Goal: Transaction & Acquisition: Purchase product/service

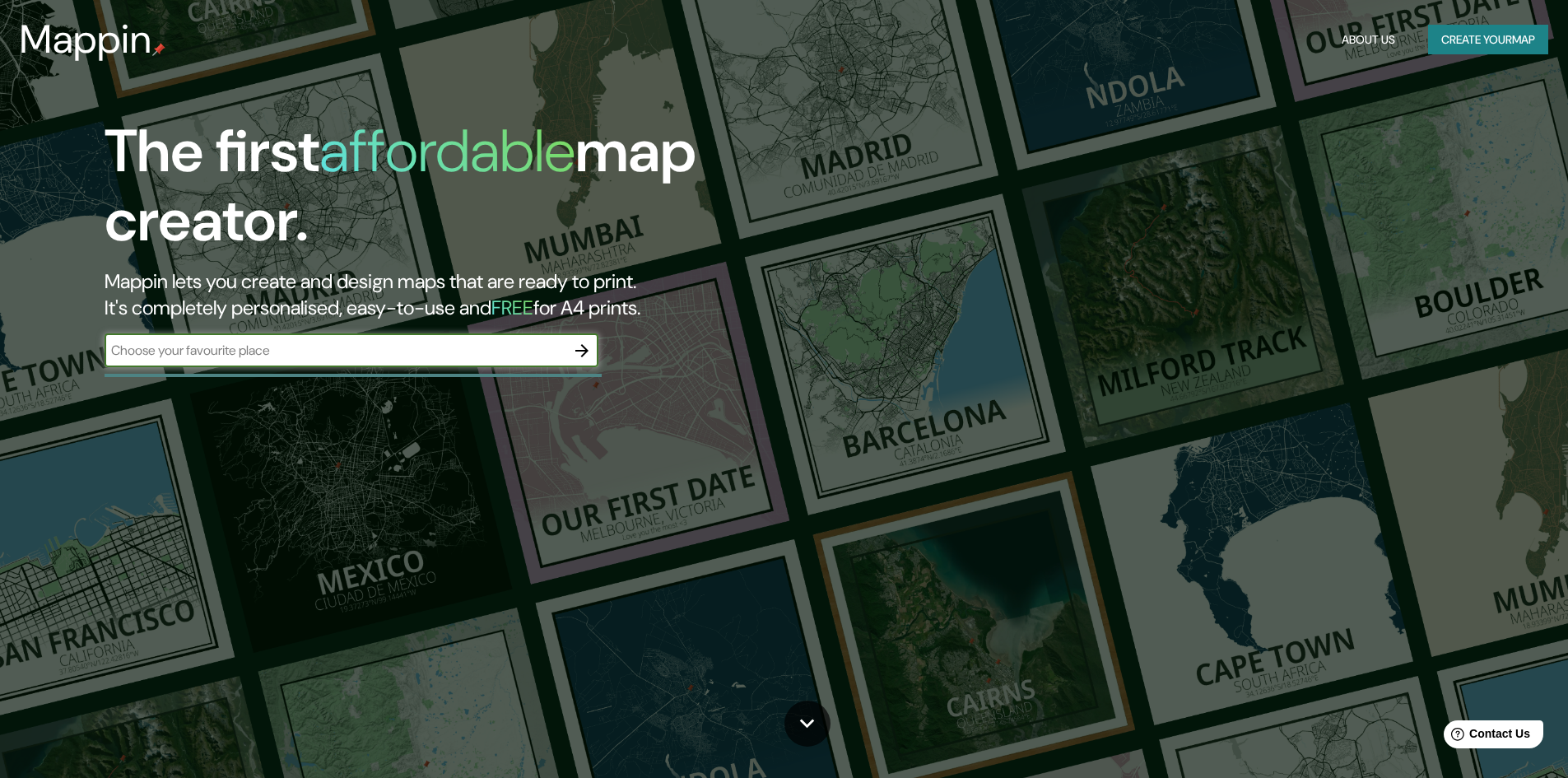
click at [424, 346] on input "text" at bounding box center [334, 350] width 461 height 19
type input "lima [GEOGRAPHIC_DATA]"
click at [588, 344] on icon "button" at bounding box center [582, 350] width 20 height 20
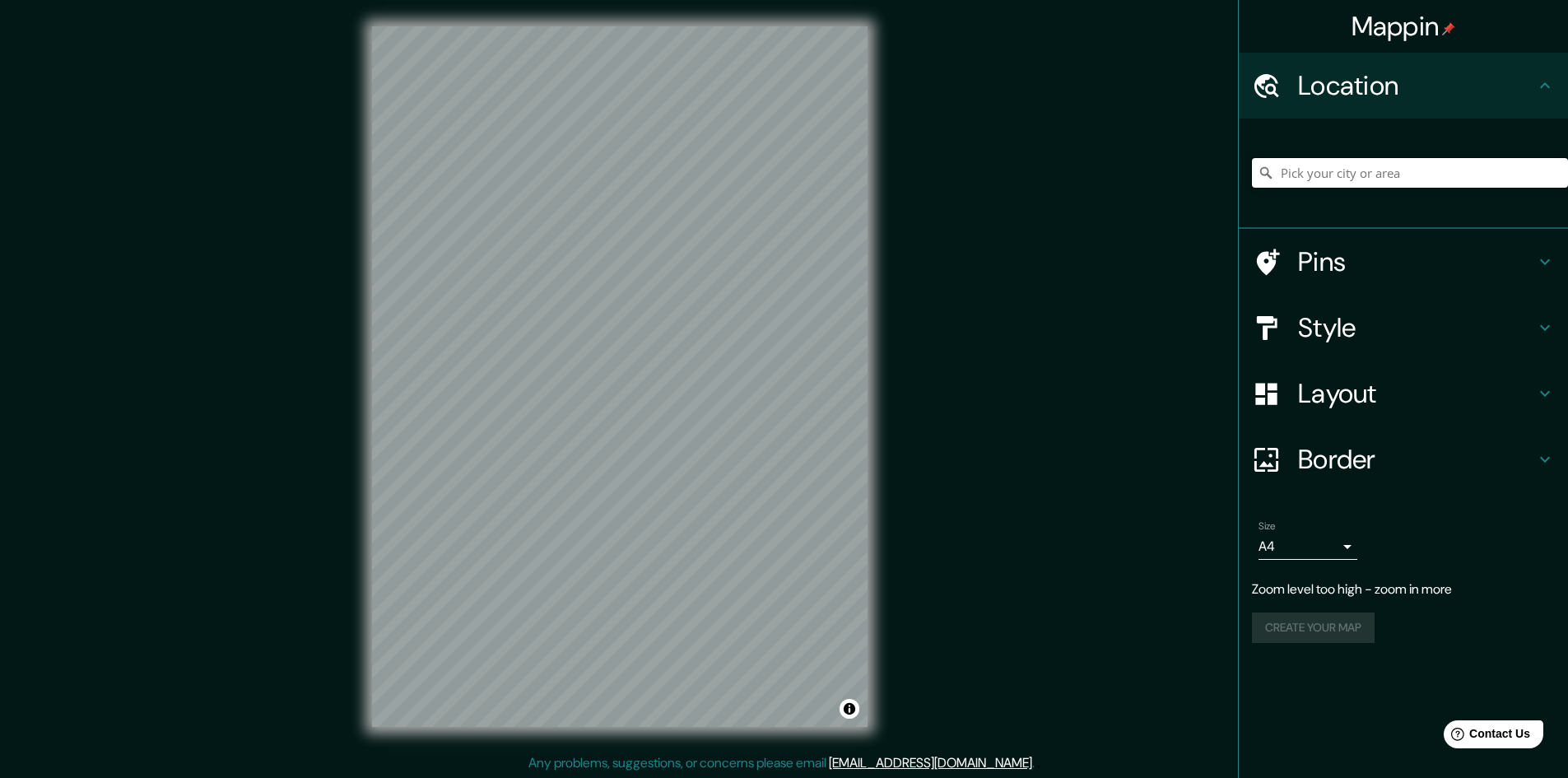
click at [1349, 173] on input "Pick your city or area" at bounding box center [1410, 173] width 316 height 30
click at [1352, 101] on h4 "Location" at bounding box center [1416, 86] width 237 height 33
click at [1344, 174] on input "lima" at bounding box center [1410, 173] width 316 height 30
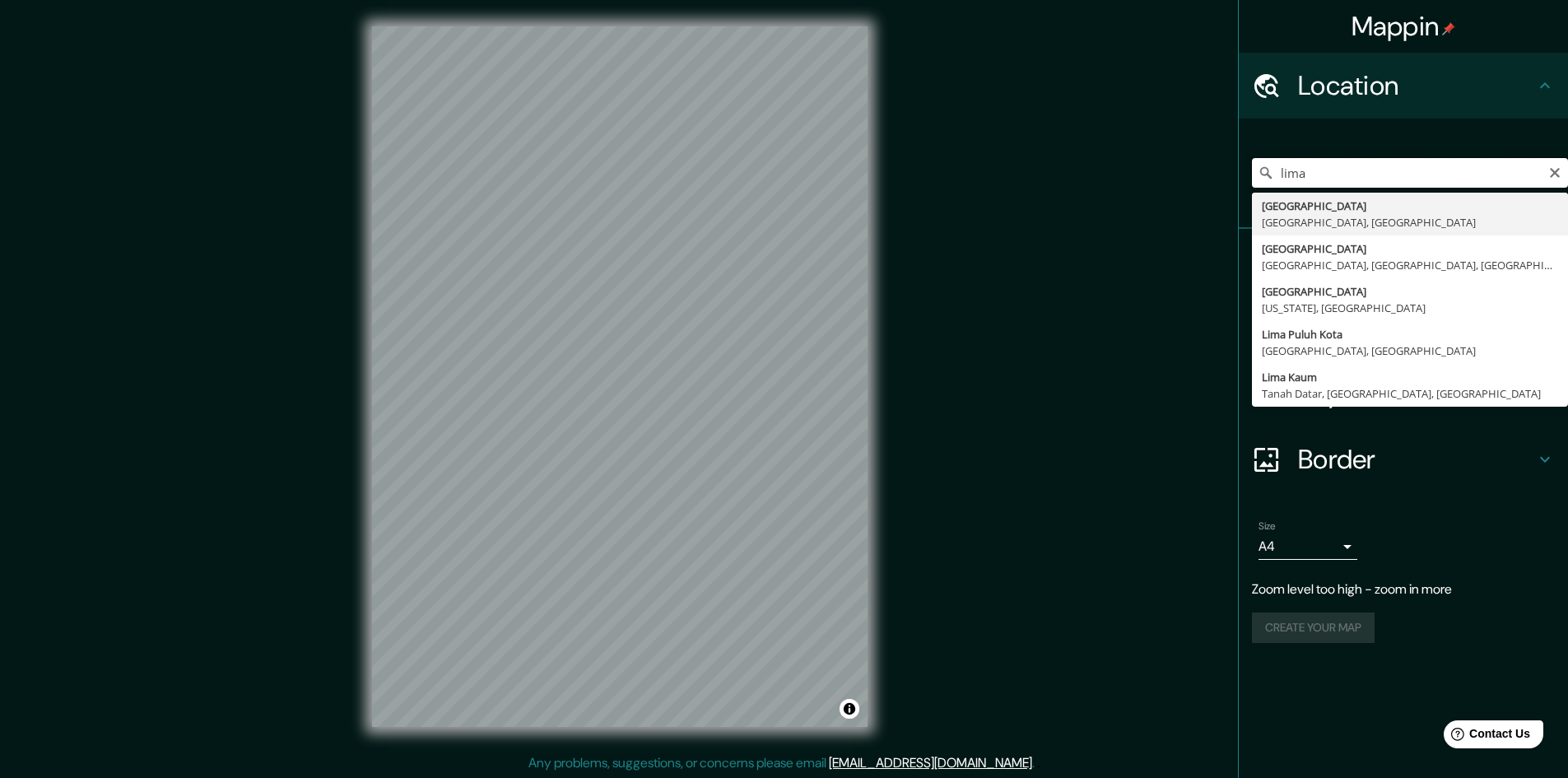
drag, startPoint x: 1315, startPoint y: 181, endPoint x: 1264, endPoint y: 181, distance: 51.0
click at [1264, 181] on input "lima" at bounding box center [1410, 173] width 316 height 30
type input "[GEOGRAPHIC_DATA], [GEOGRAPHIC_DATA], [GEOGRAPHIC_DATA]"
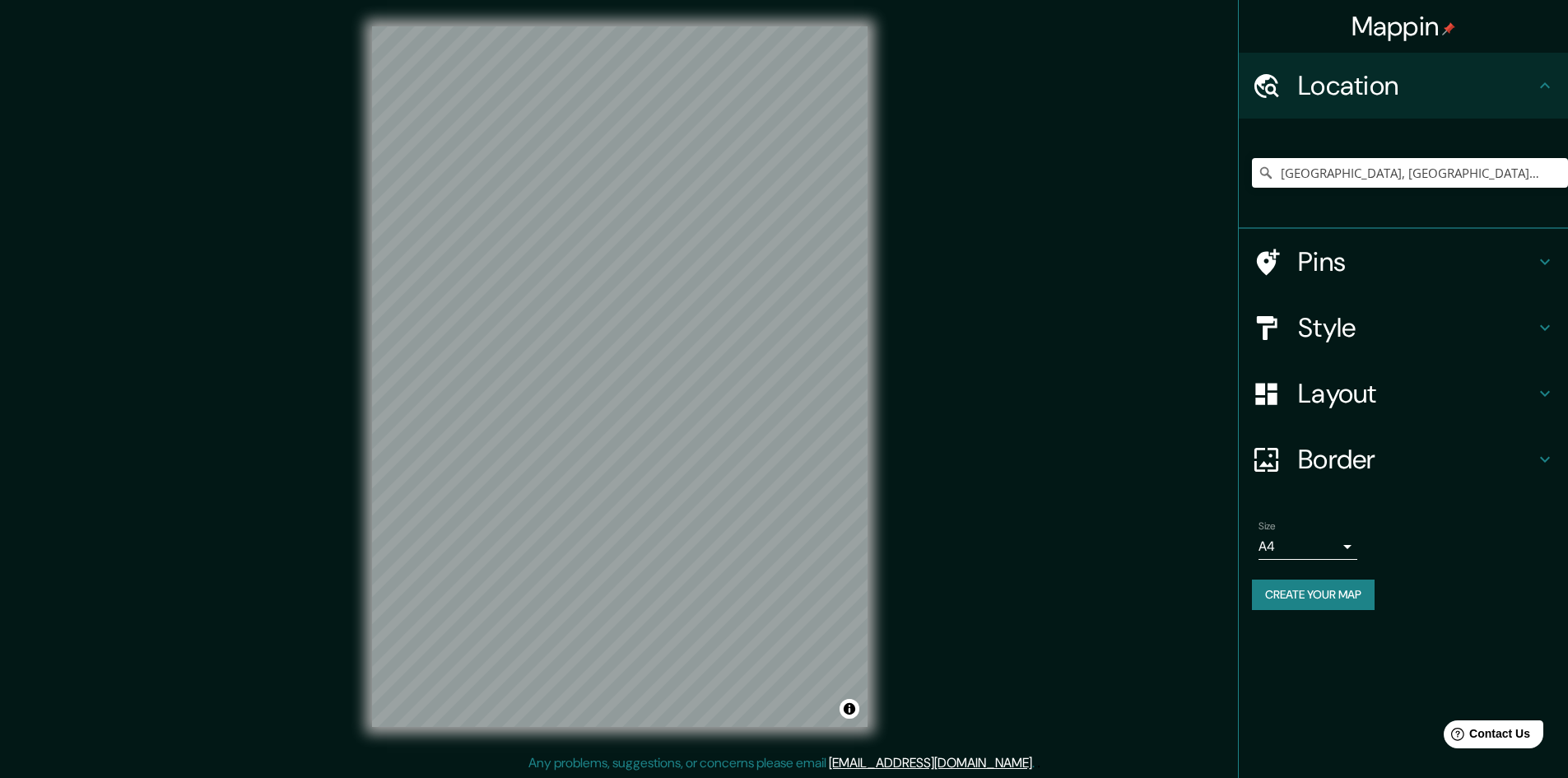
click at [1340, 319] on h4 "Style" at bounding box center [1416, 328] width 237 height 33
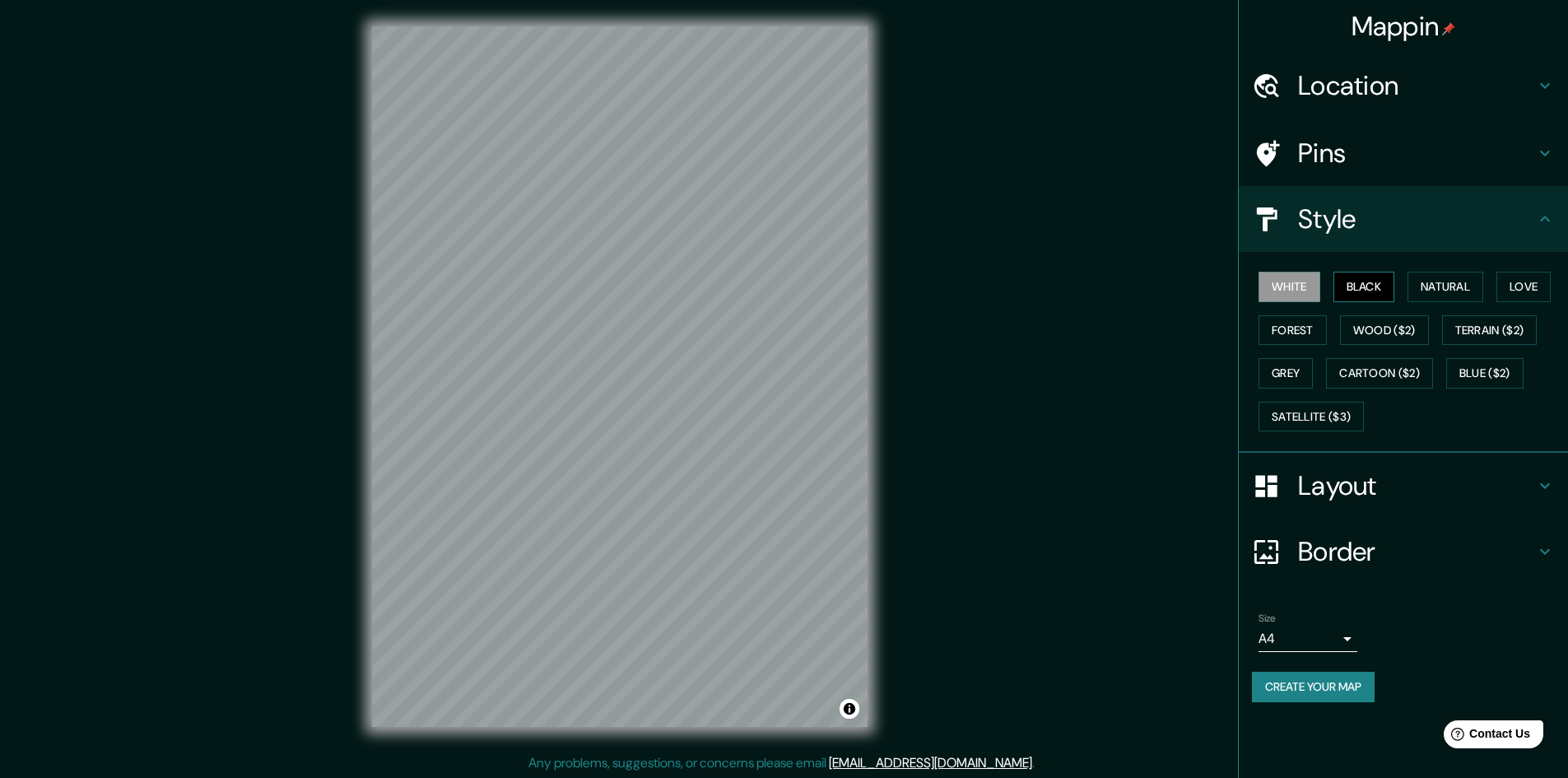
click at [1364, 290] on button "Black" at bounding box center [1364, 288] width 62 height 31
click at [1526, 288] on button "Love" at bounding box center [1524, 288] width 55 height 31
click at [1292, 330] on button "Forest" at bounding box center [1293, 331] width 68 height 31
click at [1305, 282] on button "White" at bounding box center [1289, 288] width 62 height 31
click at [1384, 283] on button "Black" at bounding box center [1364, 288] width 62 height 31
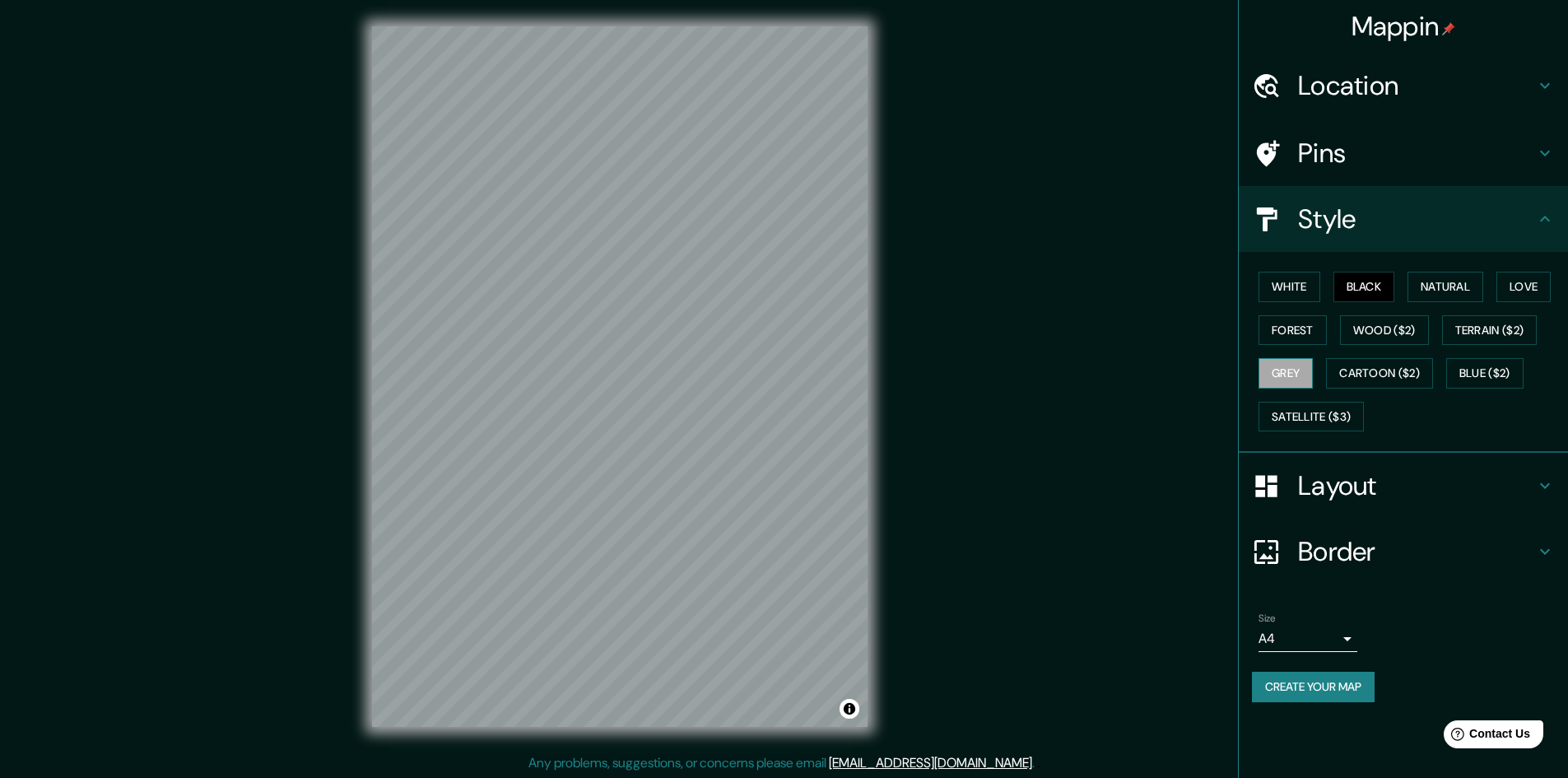
click at [1294, 382] on button "Grey" at bounding box center [1286, 374] width 55 height 31
drag, startPoint x: 1287, startPoint y: 270, endPoint x: 1297, endPoint y: 278, distance: 12.8
click at [1287, 268] on div "White Black Natural Love Forest Wood ($2) Terrain ($2) Grey Cartoon ($2) Blue (…" at bounding box center [1410, 352] width 316 height 173
click at [1302, 278] on button "White" at bounding box center [1289, 288] width 62 height 31
click at [1380, 289] on button "Black" at bounding box center [1364, 288] width 62 height 31
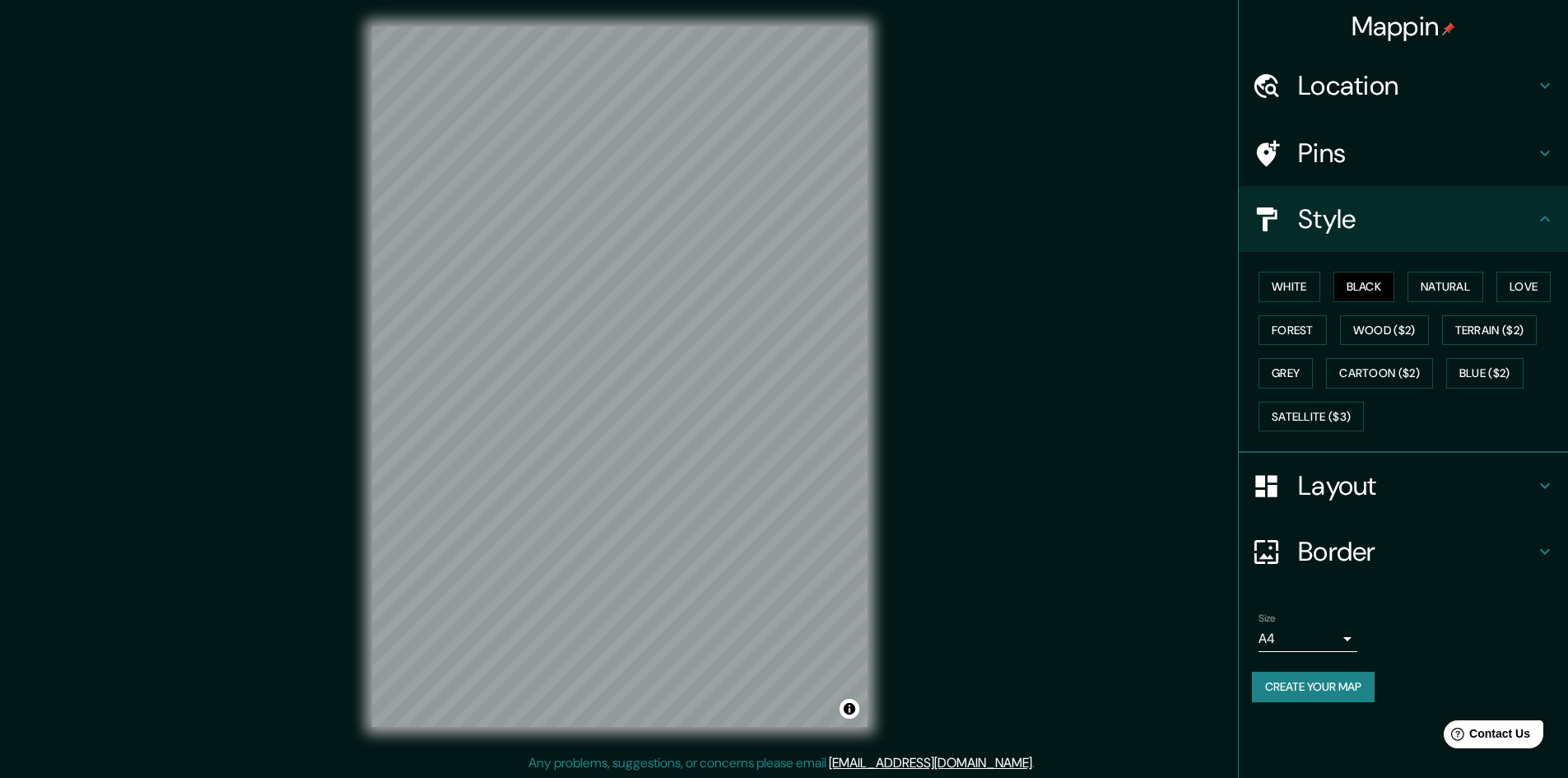
click at [1327, 634] on body "Mappin Location [GEOGRAPHIC_DATA], [GEOGRAPHIC_DATA], [GEOGRAPHIC_DATA] Pins St…" at bounding box center [784, 389] width 1568 height 778
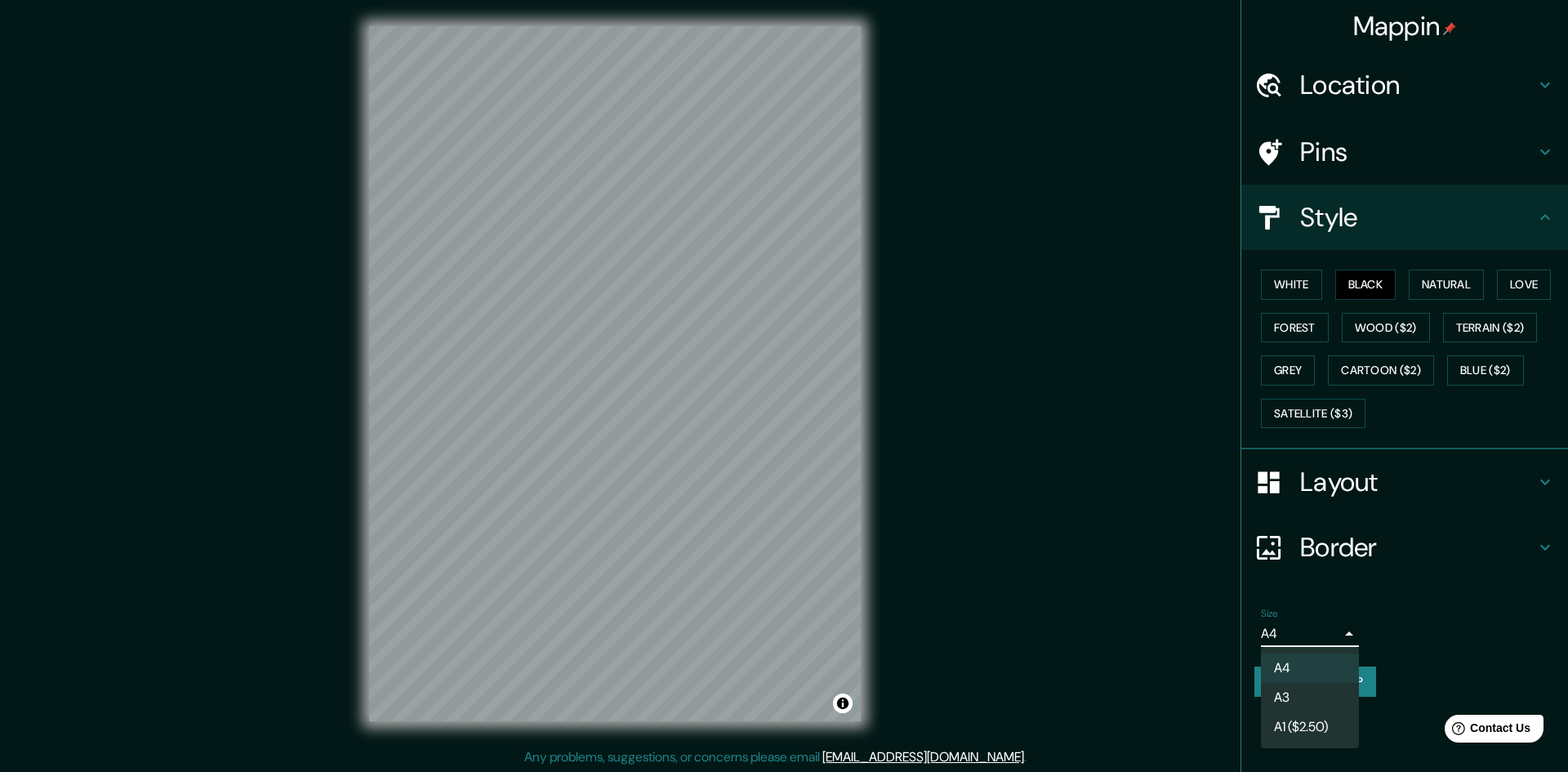
click at [1296, 704] on li "A3" at bounding box center [1310, 697] width 98 height 30
type input "a4"
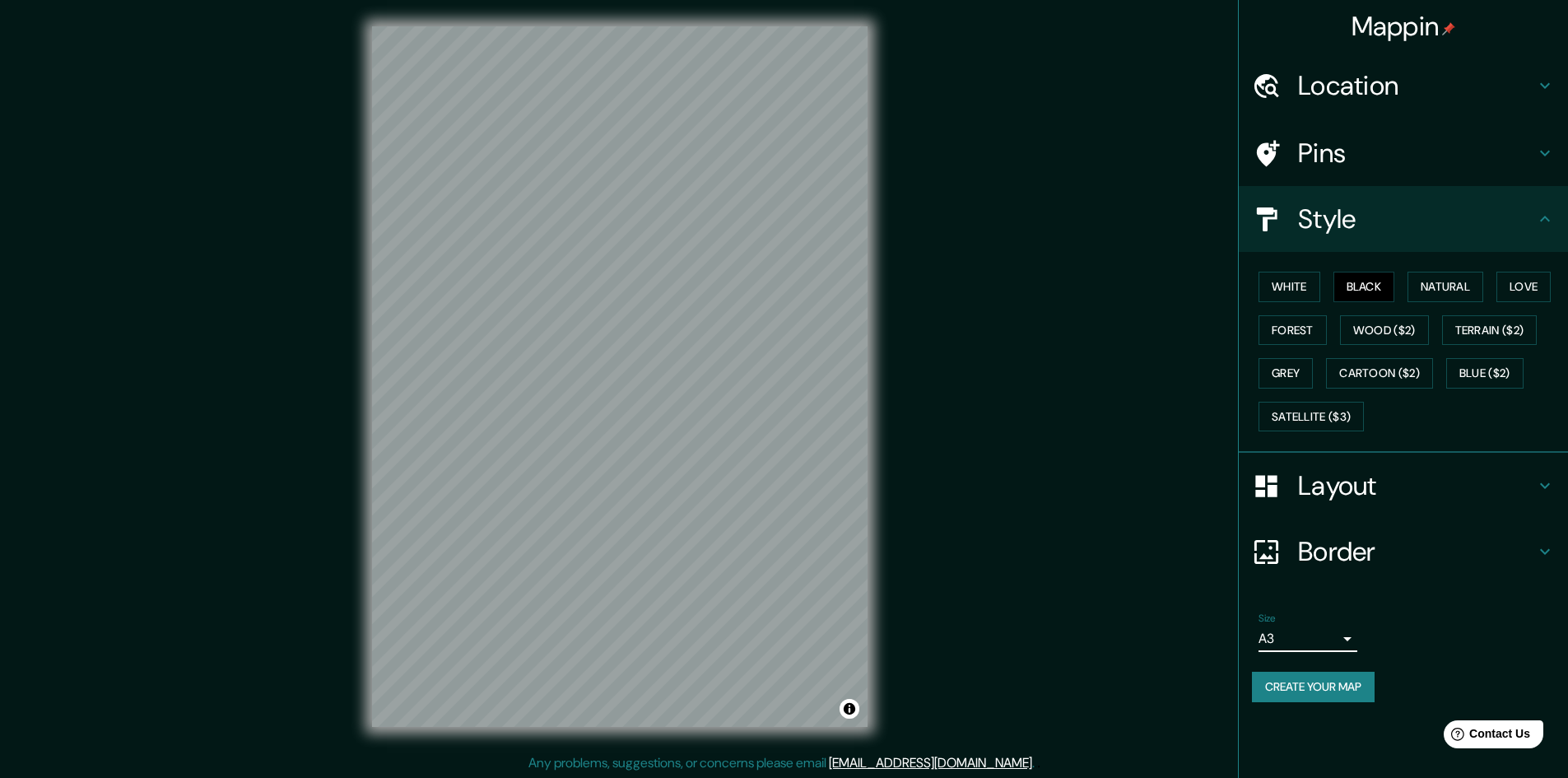
click at [1321, 555] on h4 "Border" at bounding box center [1416, 551] width 237 height 33
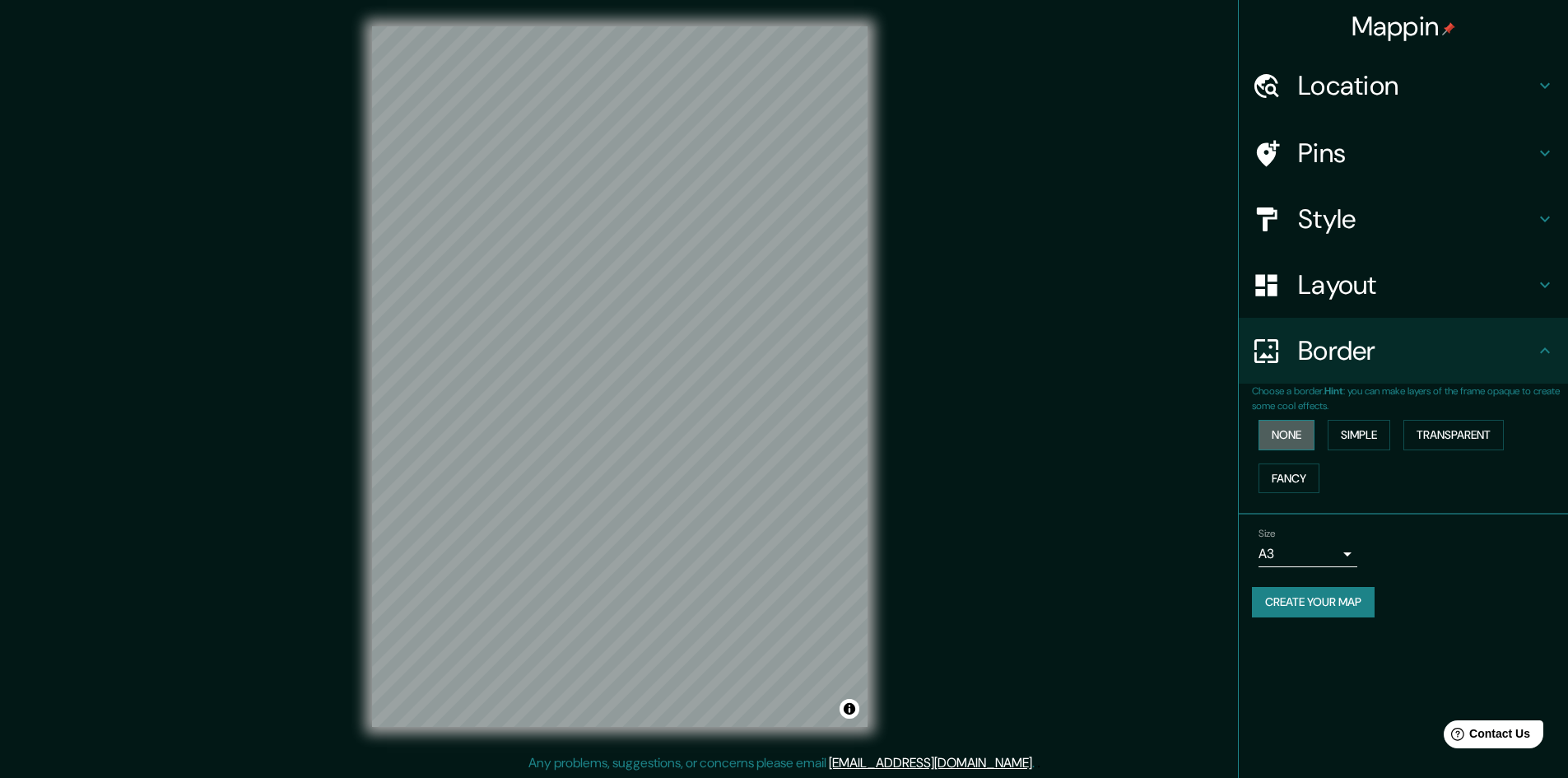
click at [1297, 442] on button "None" at bounding box center [1286, 436] width 56 height 31
click at [1362, 442] on button "Simple" at bounding box center [1358, 436] width 62 height 31
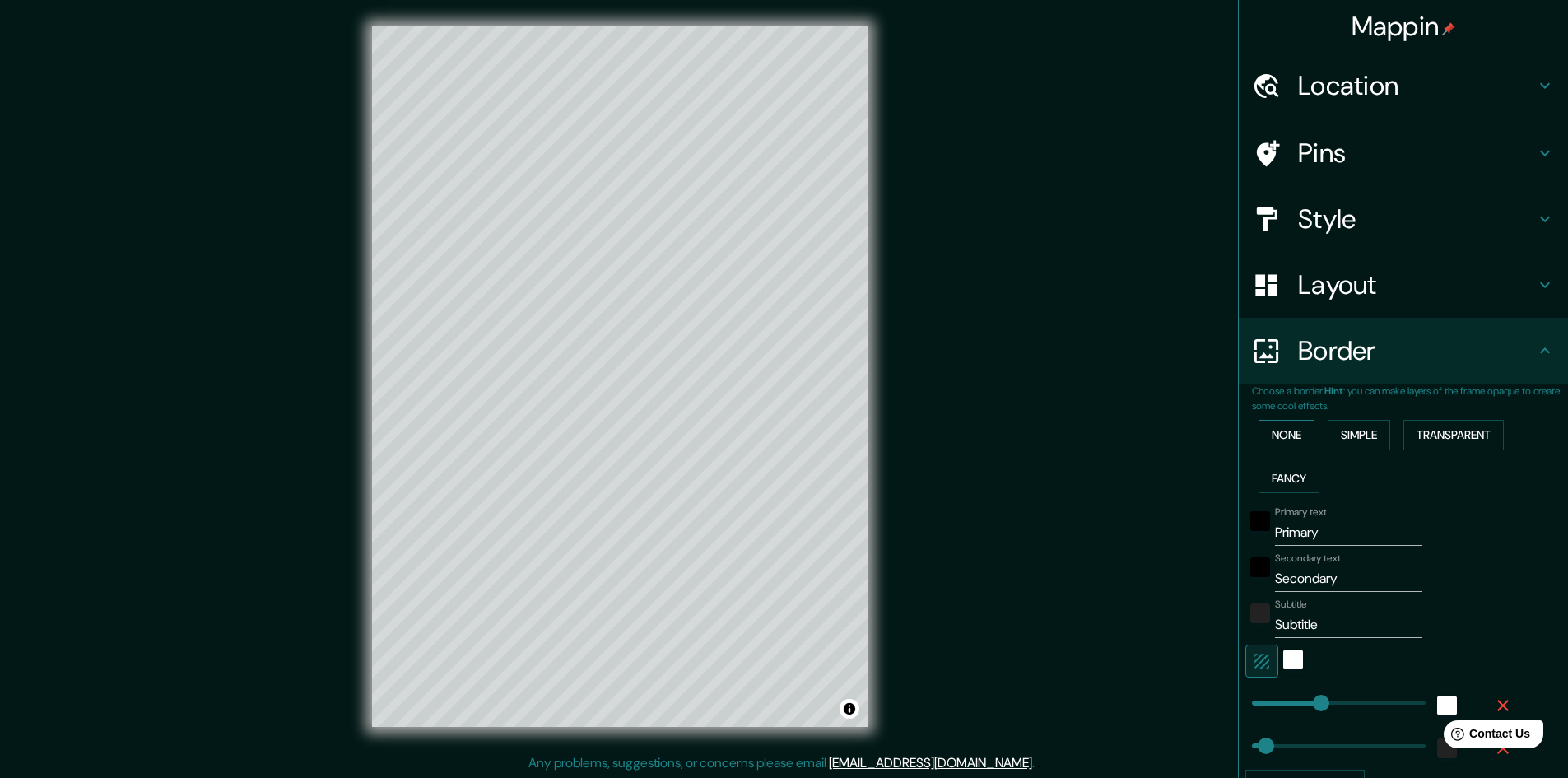
click at [1281, 437] on button "None" at bounding box center [1286, 436] width 56 height 31
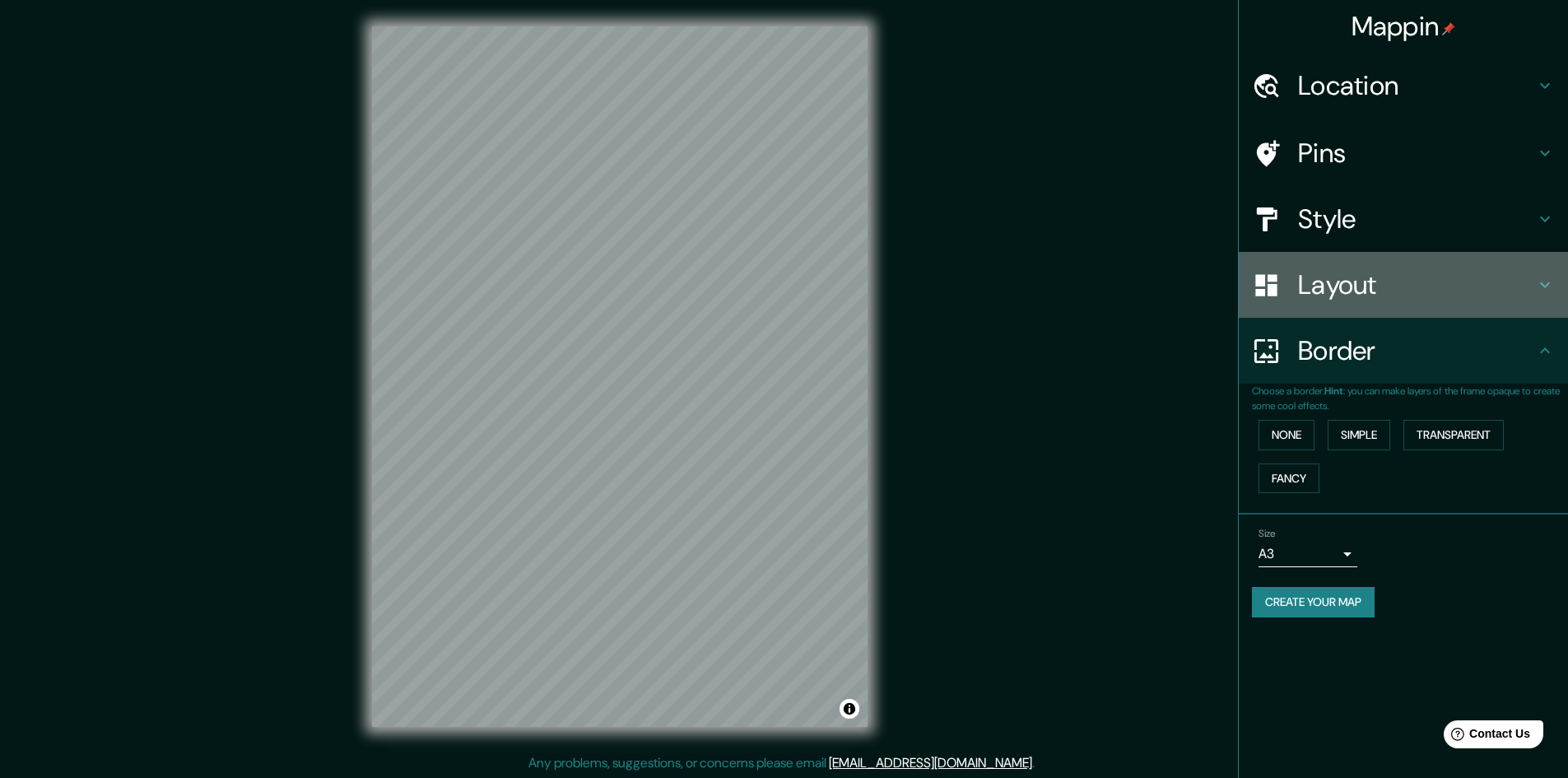
click at [1364, 285] on h4 "Layout" at bounding box center [1416, 285] width 237 height 33
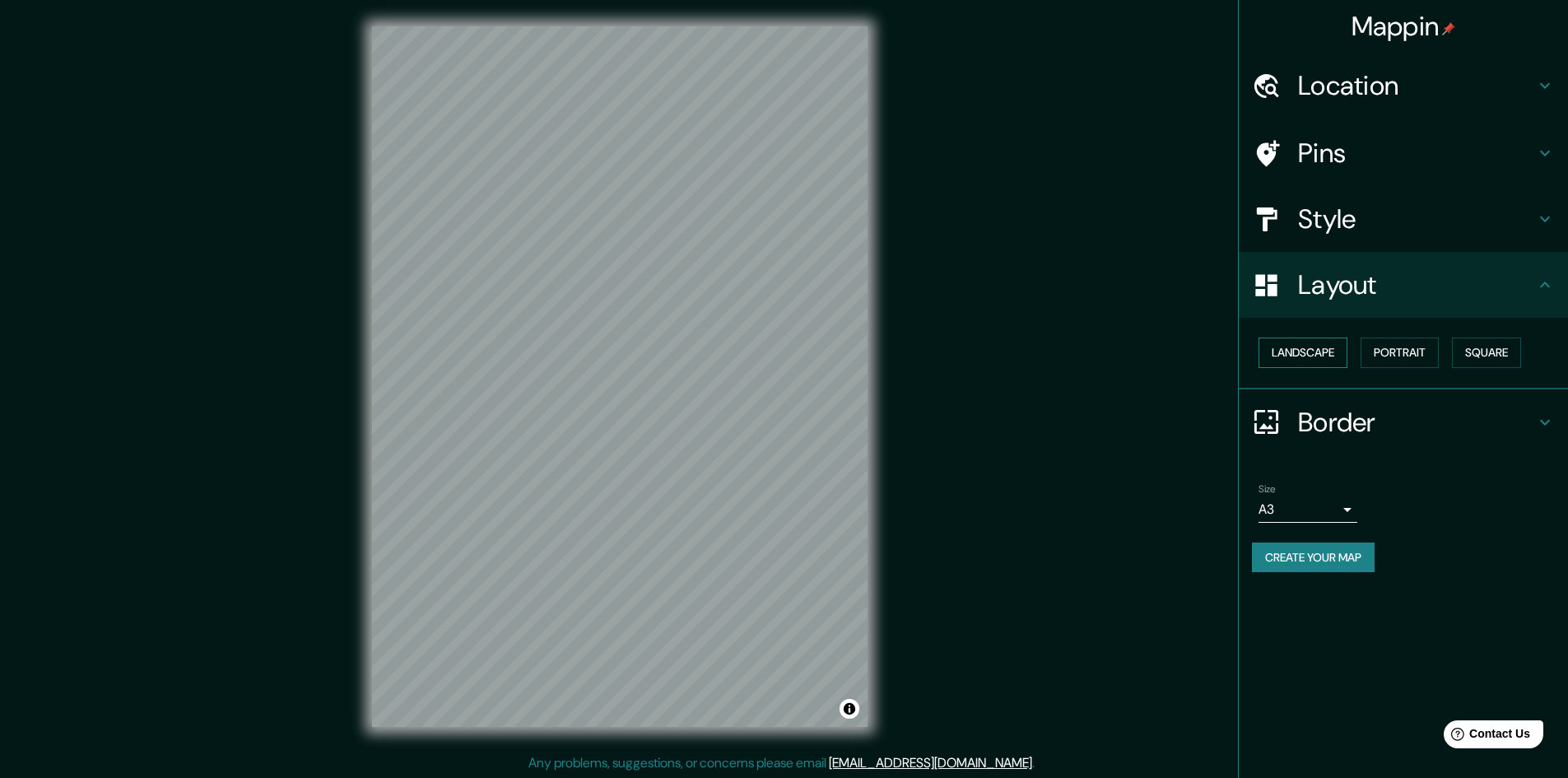
click at [1334, 349] on button "Landscape" at bounding box center [1303, 353] width 89 height 31
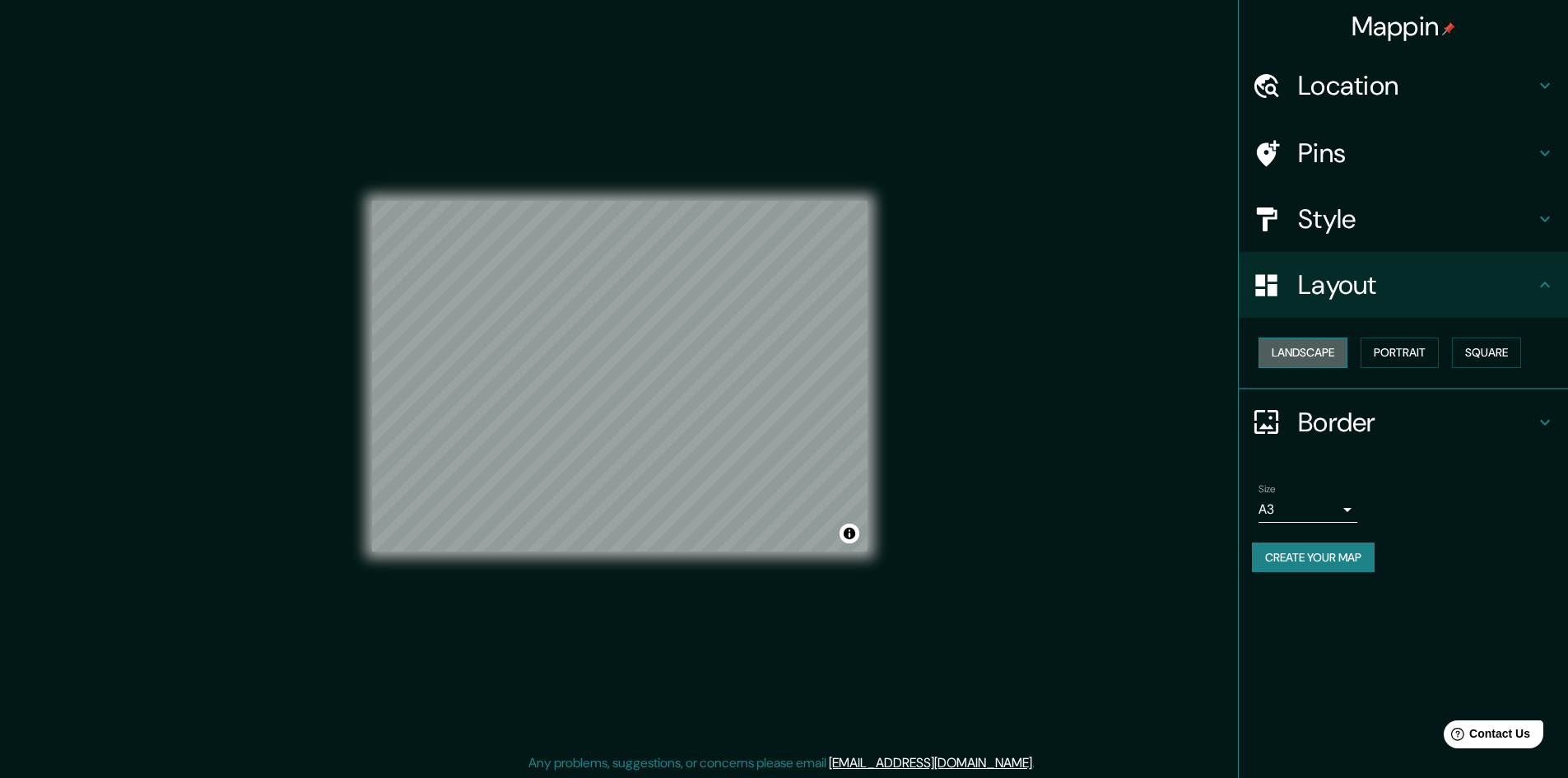
click at [1334, 349] on button "Landscape" at bounding box center [1303, 353] width 89 height 31
click at [1390, 353] on button "Portrait" at bounding box center [1399, 353] width 78 height 31
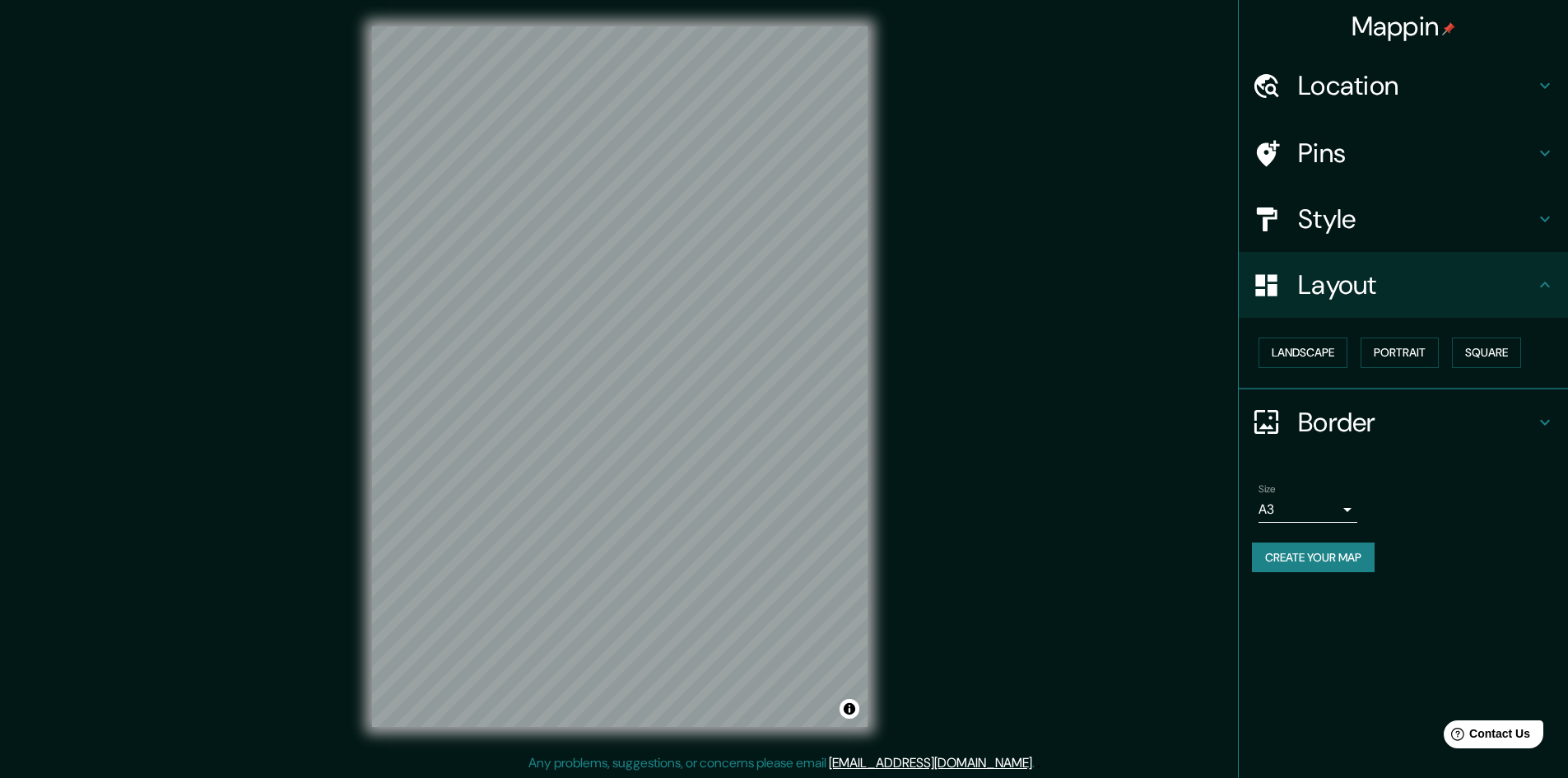
click at [1314, 225] on h4 "Style" at bounding box center [1416, 219] width 237 height 33
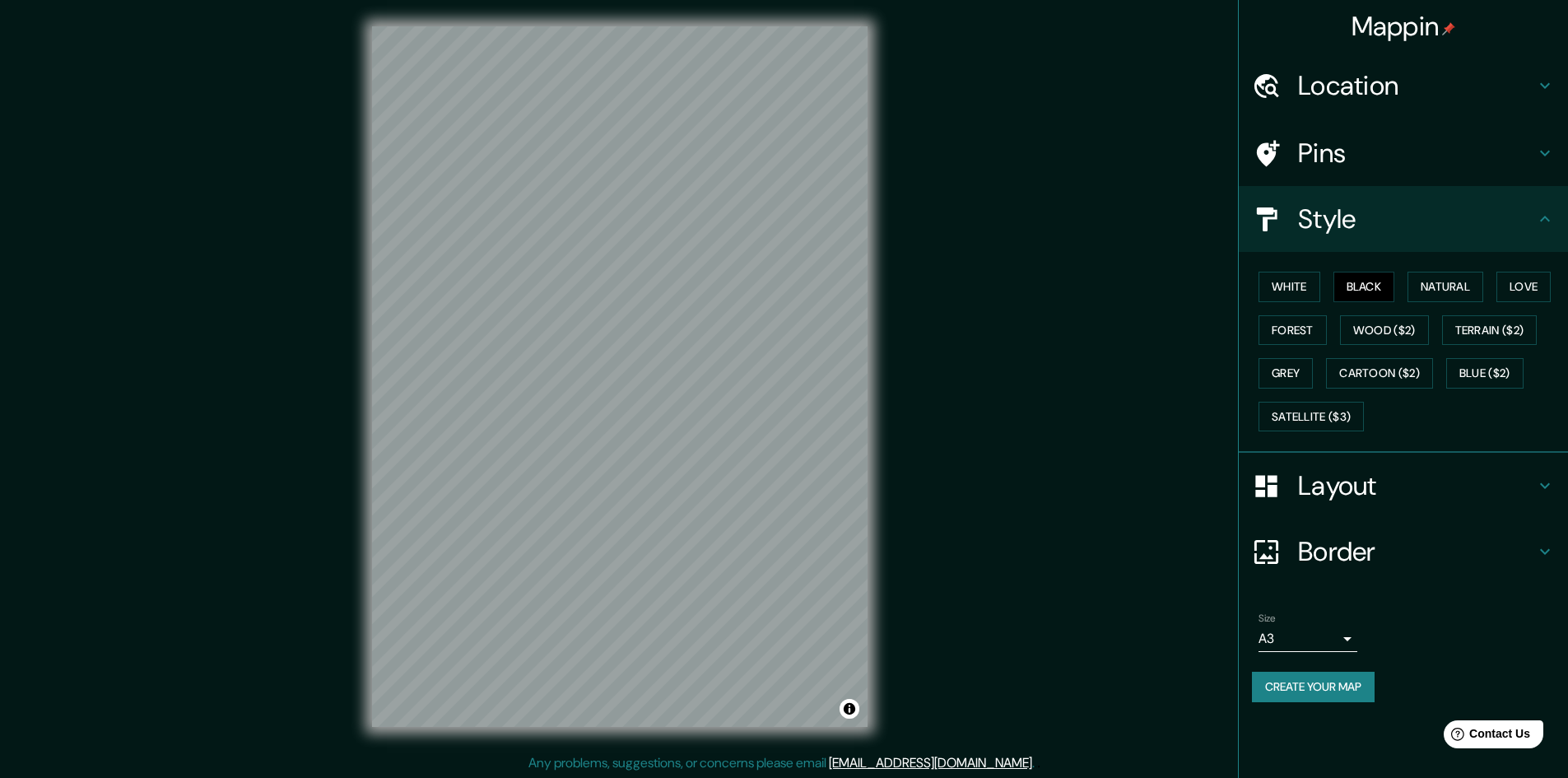
click at [1317, 217] on h4 "Style" at bounding box center [1416, 219] width 237 height 33
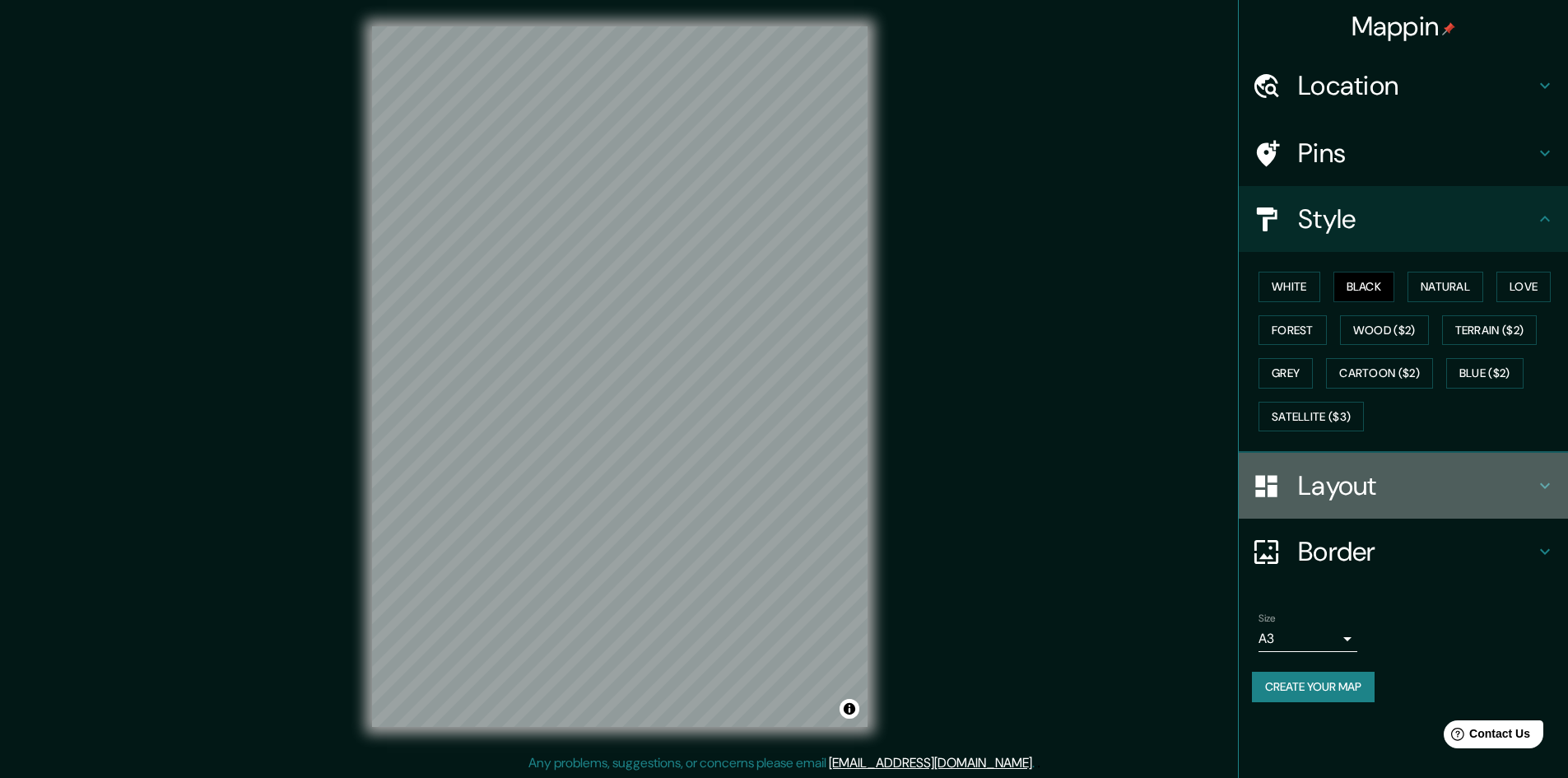
click at [1364, 464] on div "Layout" at bounding box center [1403, 485] width 329 height 66
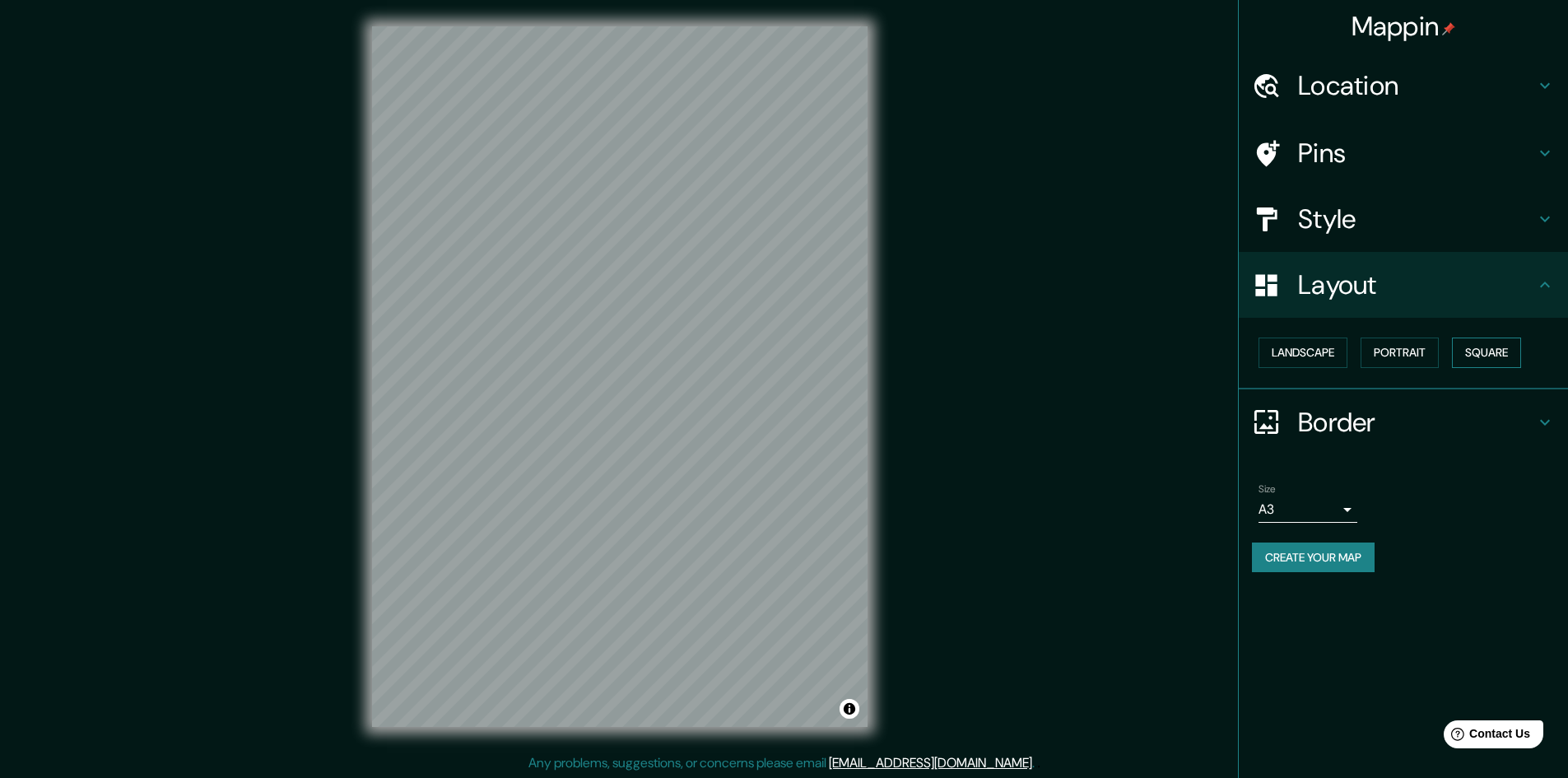
click at [1498, 345] on button "Square" at bounding box center [1486, 353] width 69 height 31
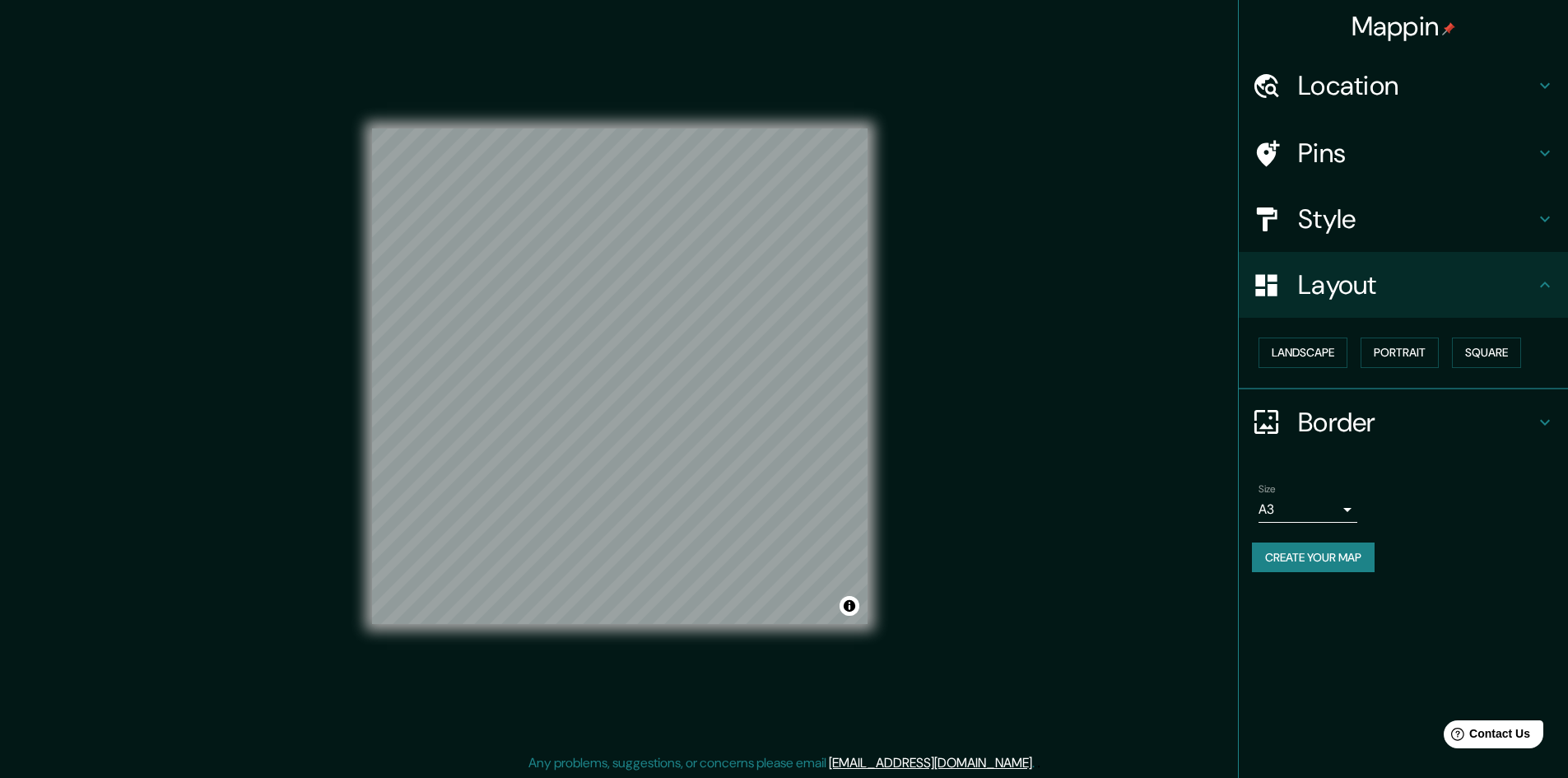
click at [1345, 148] on h4 "Pins" at bounding box center [1416, 153] width 237 height 33
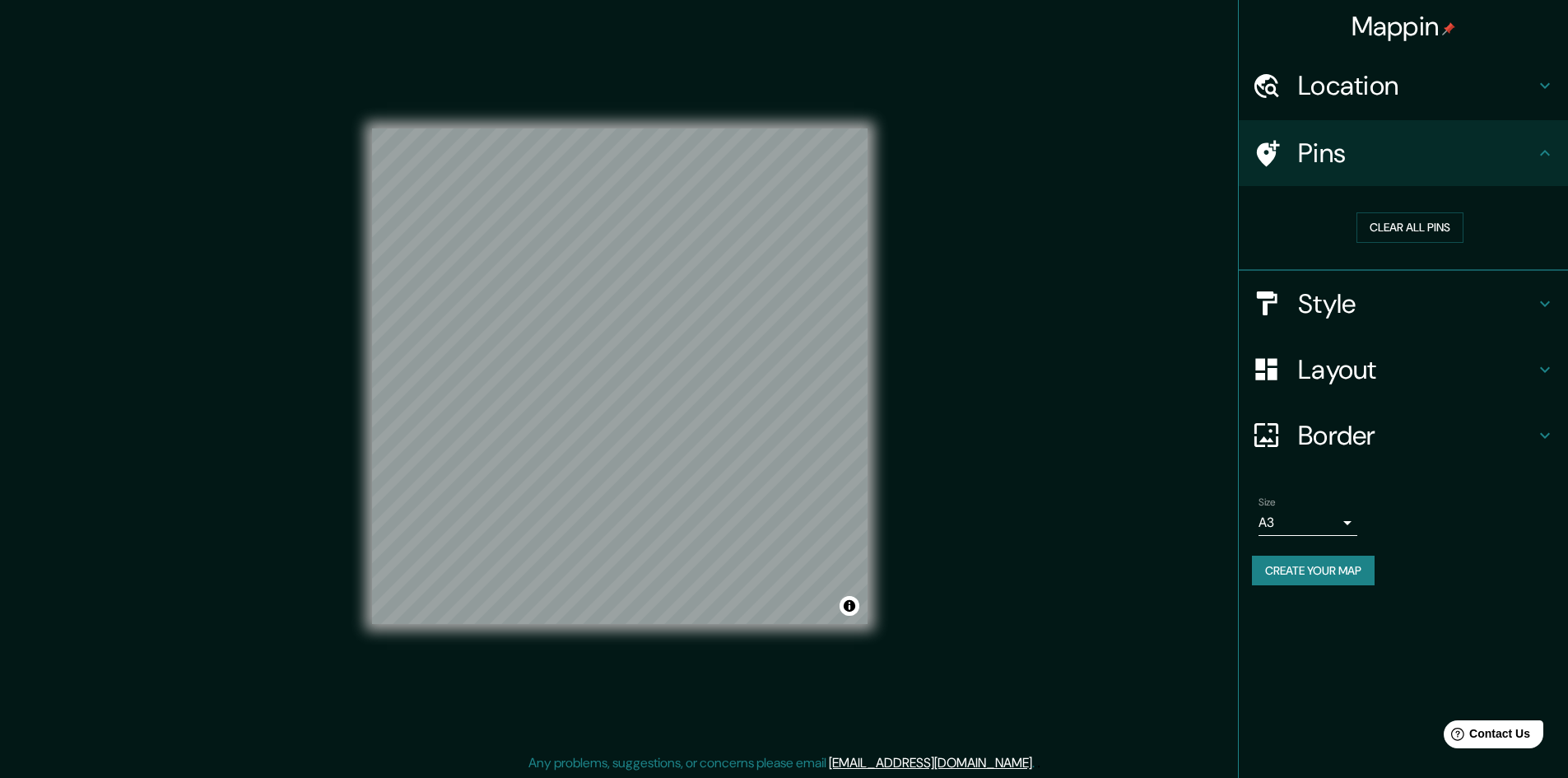
click at [1351, 86] on h4 "Location" at bounding box center [1416, 86] width 237 height 33
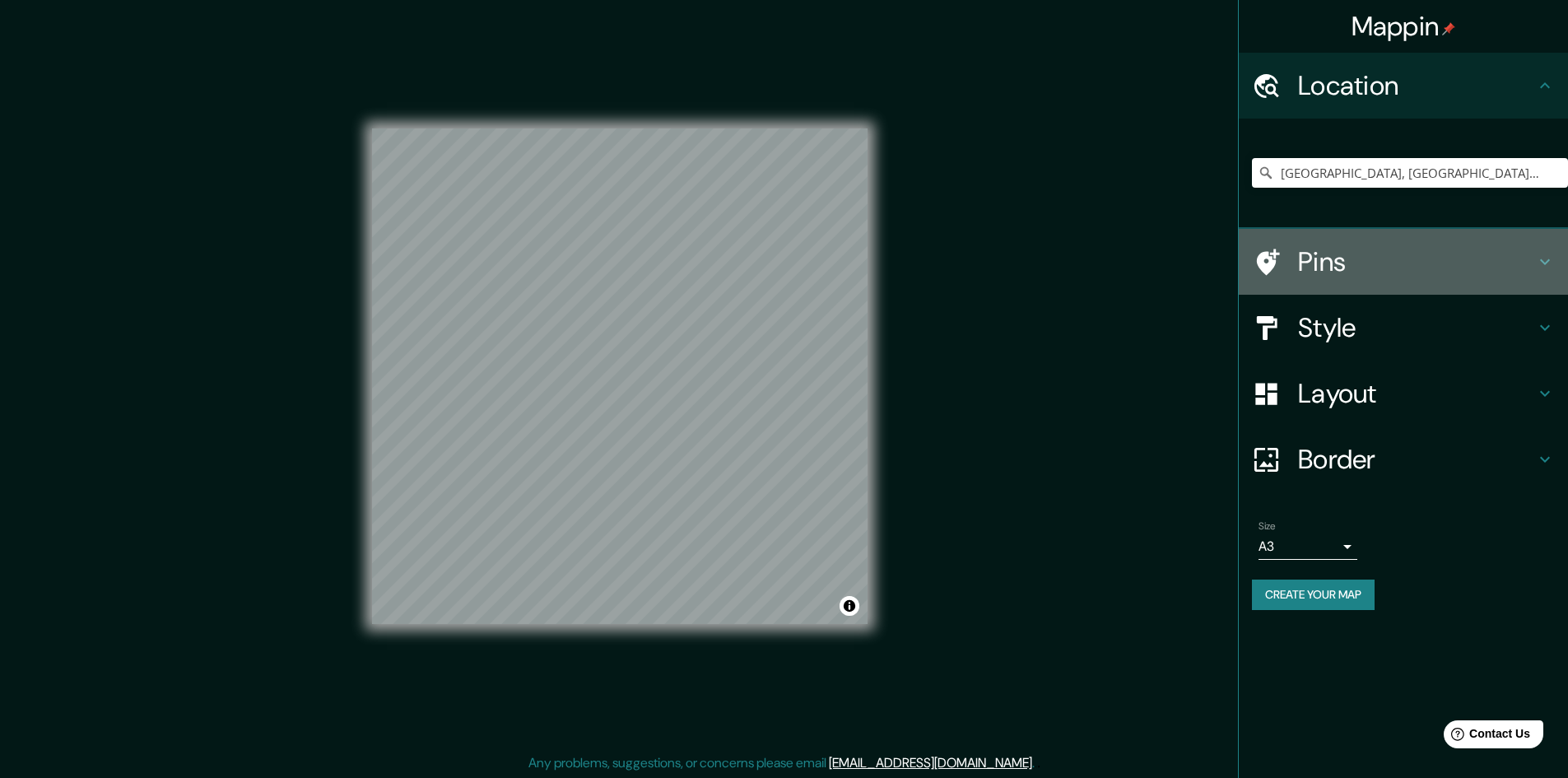
click at [1349, 261] on h4 "Pins" at bounding box center [1416, 262] width 237 height 33
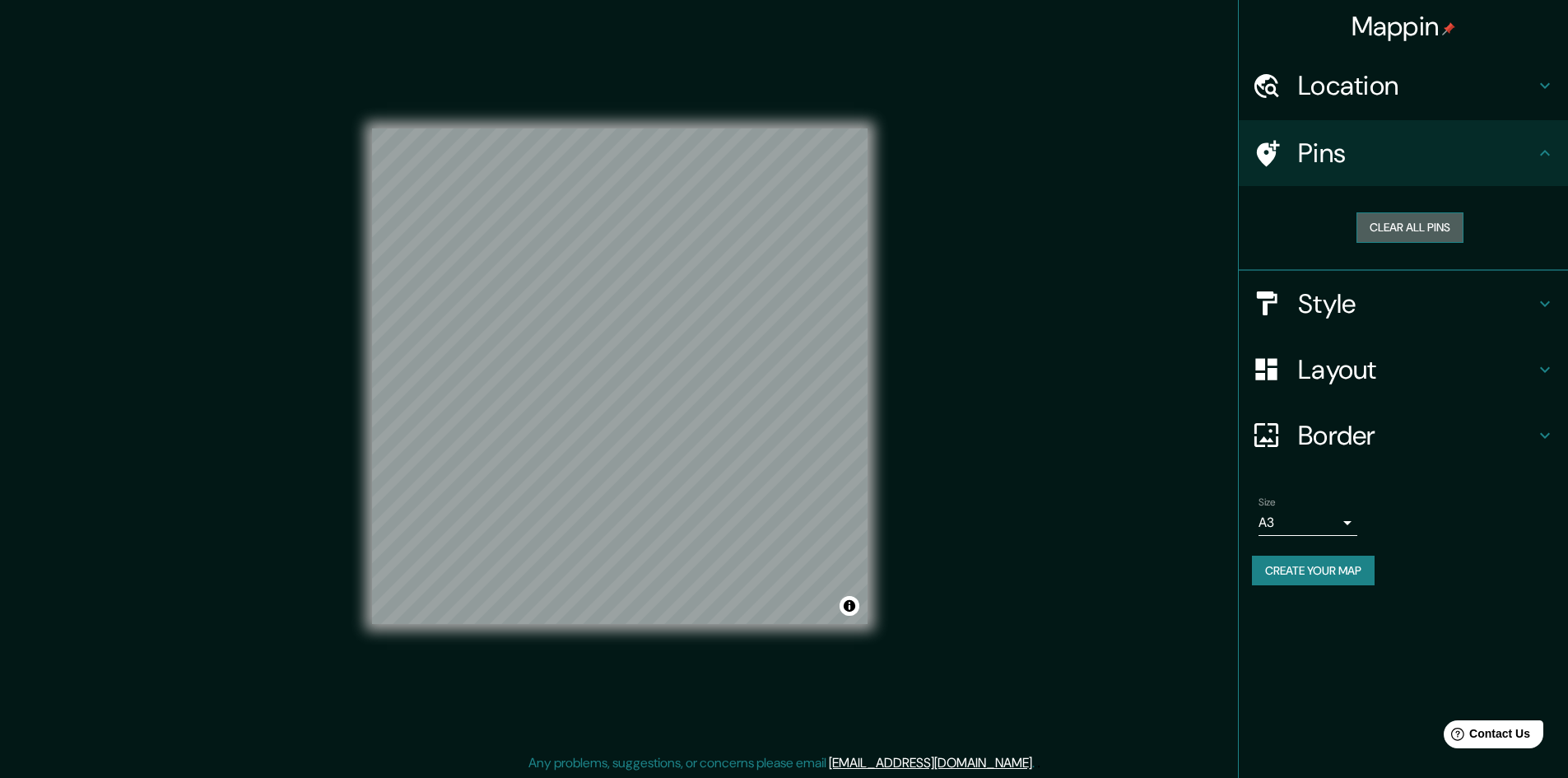
click at [1405, 228] on button "Clear all pins" at bounding box center [1410, 228] width 107 height 31
click at [1346, 576] on button "Create your map" at bounding box center [1313, 571] width 122 height 31
click at [1323, 576] on div "Create your map" at bounding box center [1404, 571] width 303 height 31
click at [1380, 223] on button "Clear all pins" at bounding box center [1410, 228] width 107 height 31
click at [1310, 575] on button "Create your map" at bounding box center [1313, 571] width 122 height 31
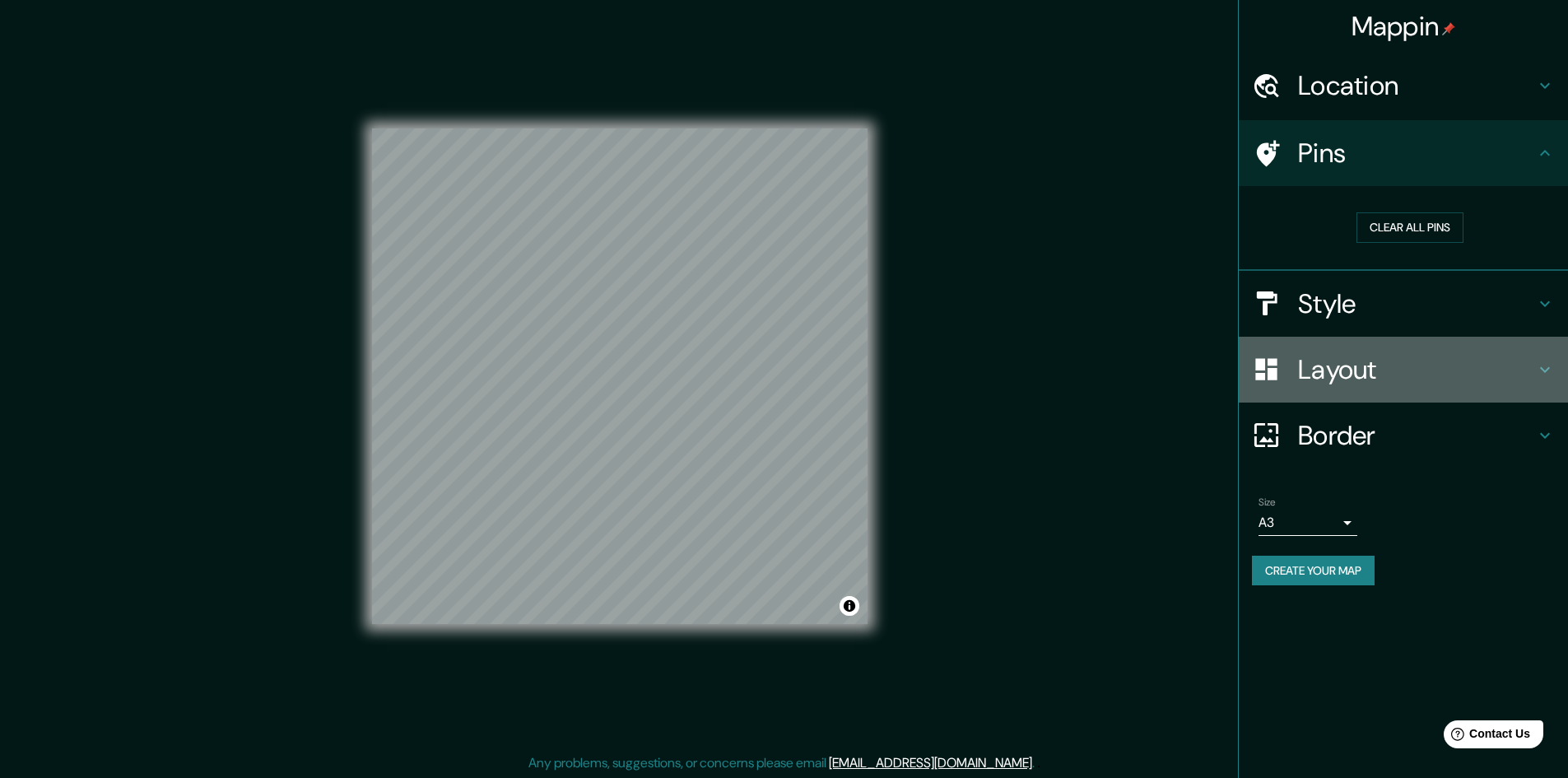
click at [1315, 371] on h4 "Layout" at bounding box center [1416, 370] width 237 height 33
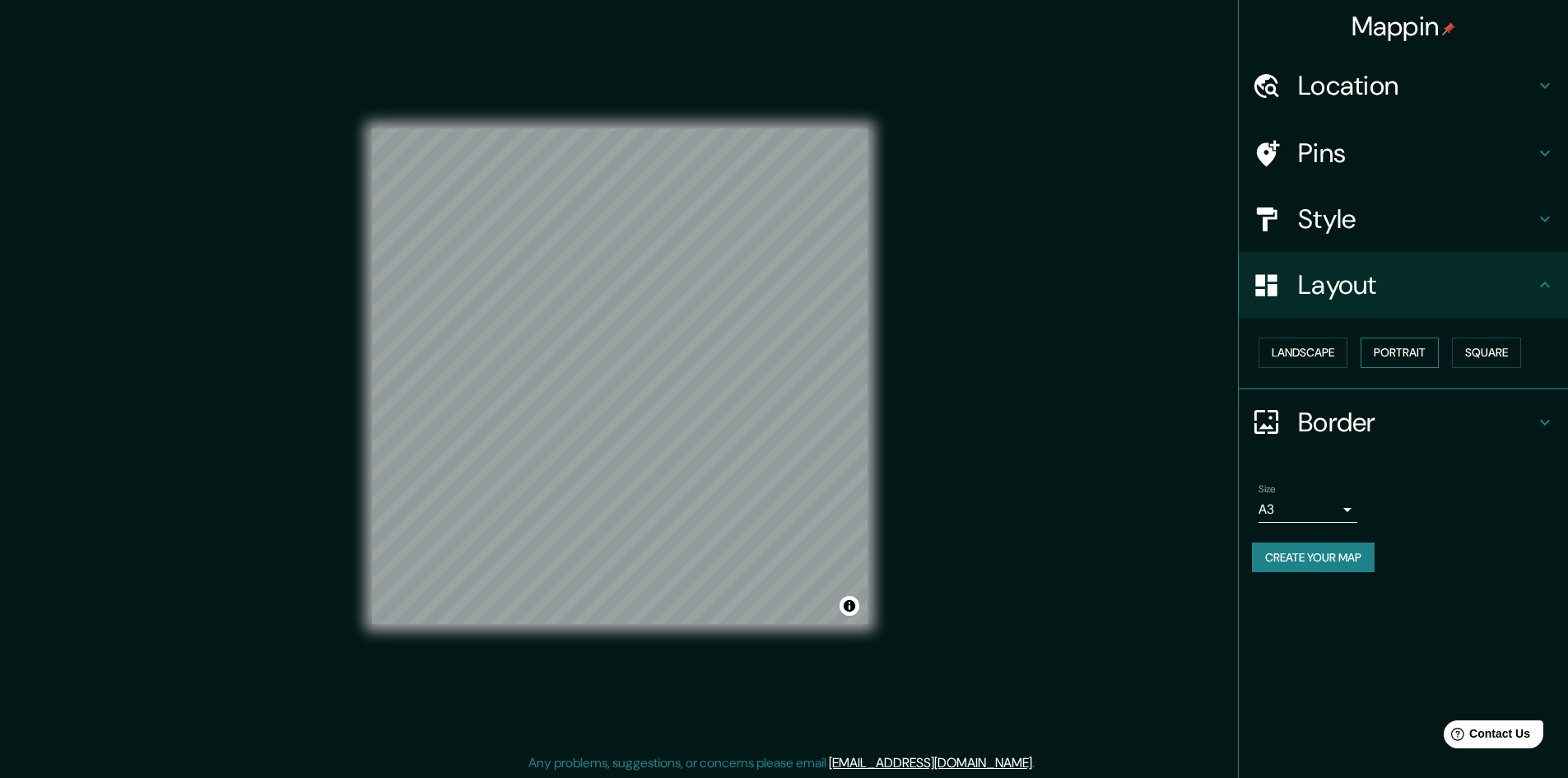
click at [1395, 351] on button "Portrait" at bounding box center [1399, 353] width 78 height 31
